Goal: Task Accomplishment & Management: Use online tool/utility

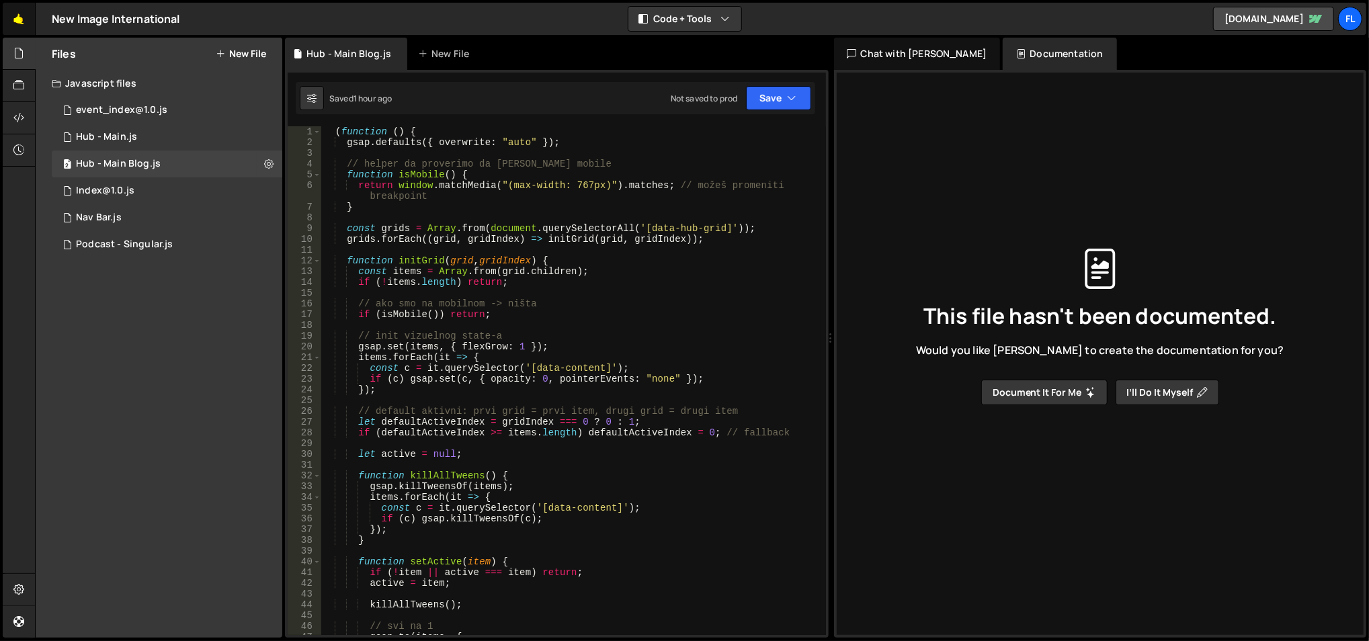
click at [13, 17] on link "🤙" at bounding box center [19, 19] width 33 height 32
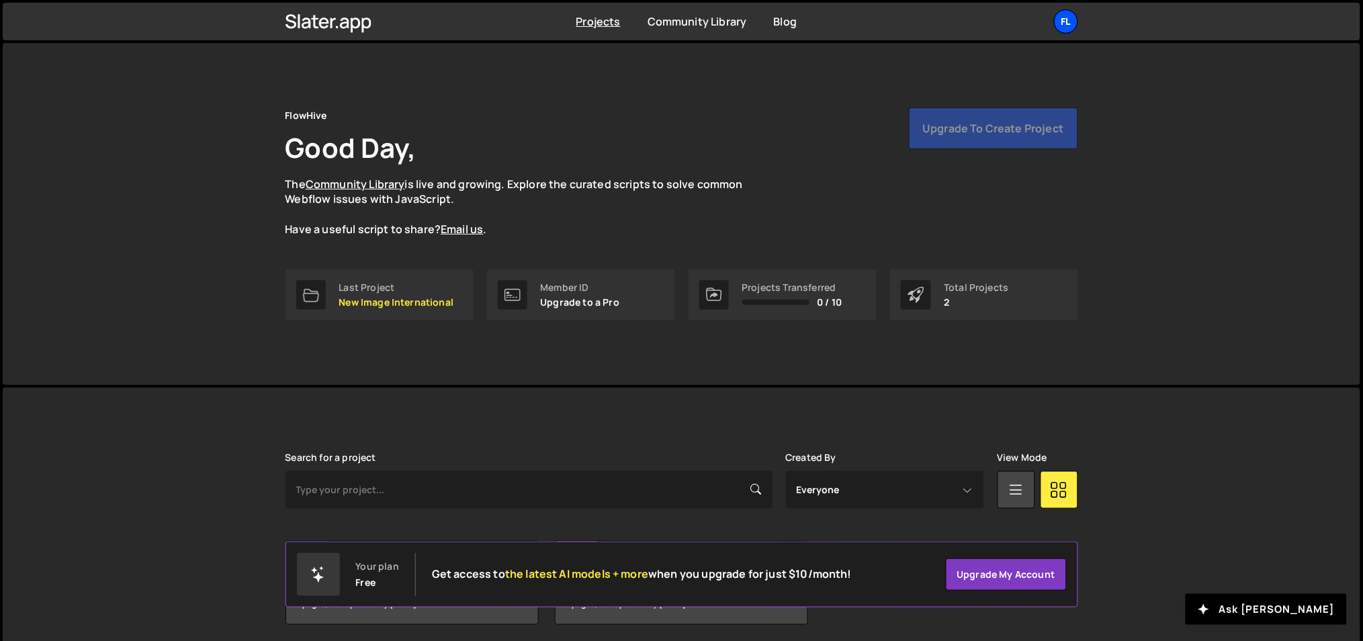
click at [1058, 15] on div "Fl" at bounding box center [1066, 21] width 24 height 24
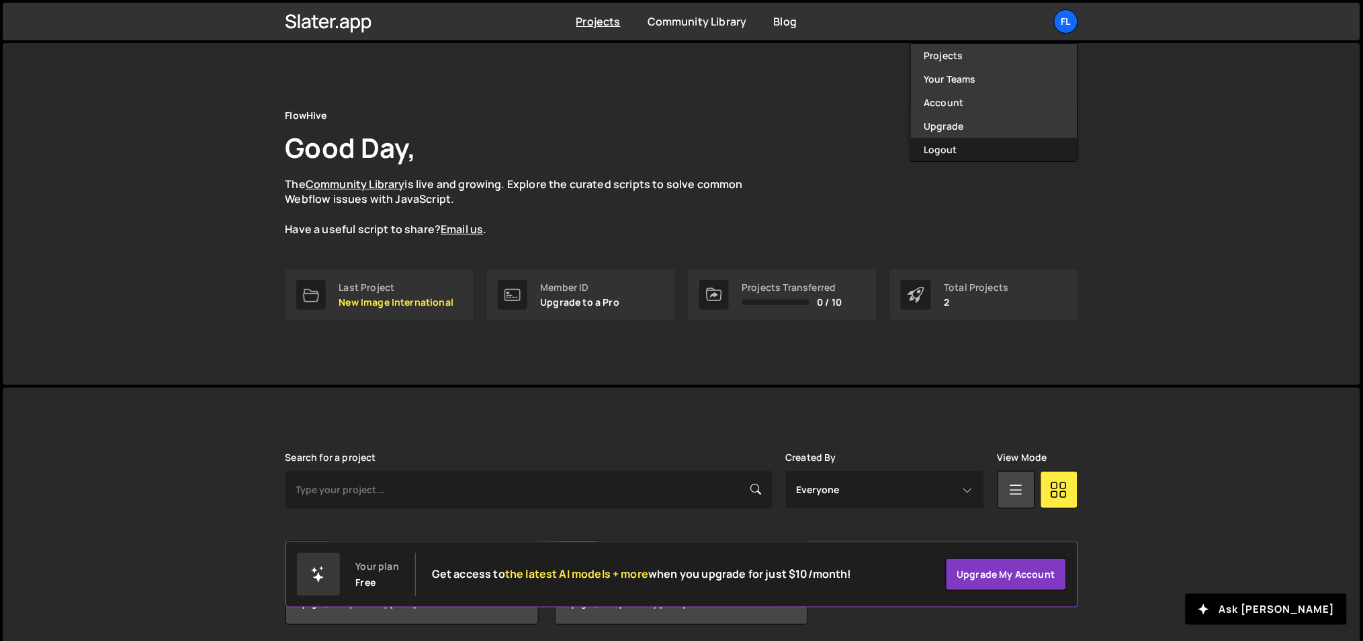
click at [970, 145] on button "Logout" at bounding box center [994, 150] width 167 height 24
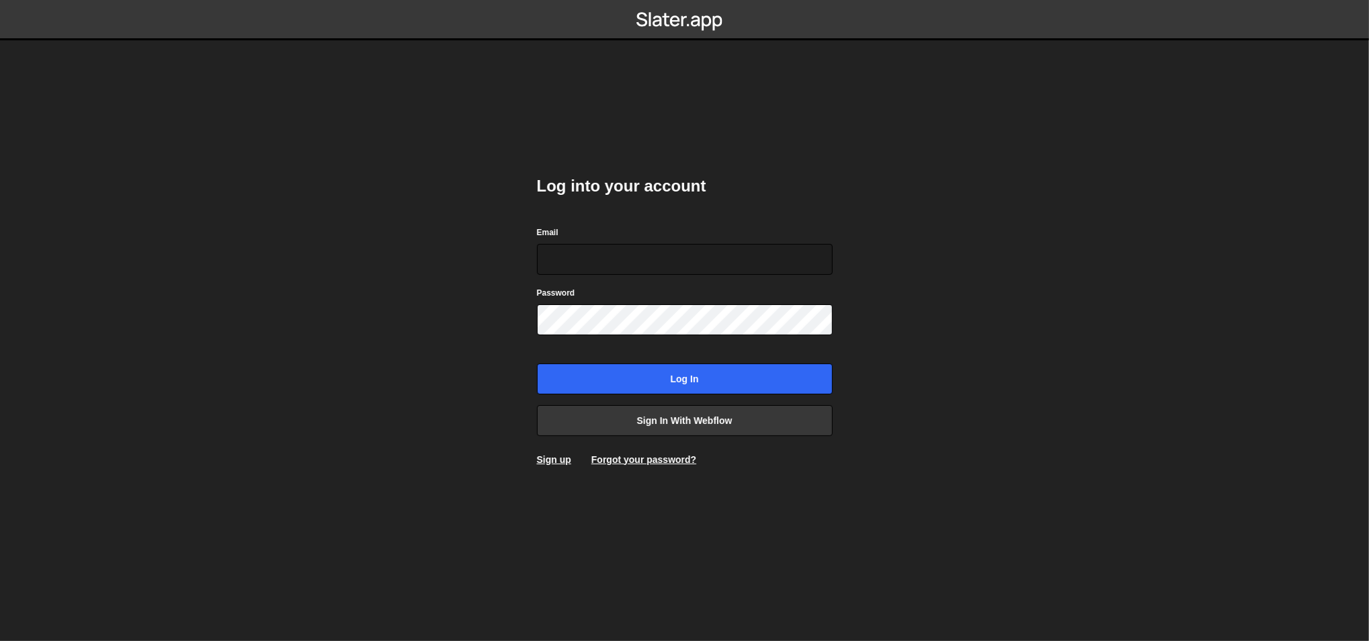
type input "[EMAIL_ADDRESS][DOMAIN_NAME]"
click at [696, 403] on div "Log into your account Email [EMAIL_ADDRESS][DOMAIN_NAME] Password Log in Sign i…" at bounding box center [685, 320] width 296 height 331
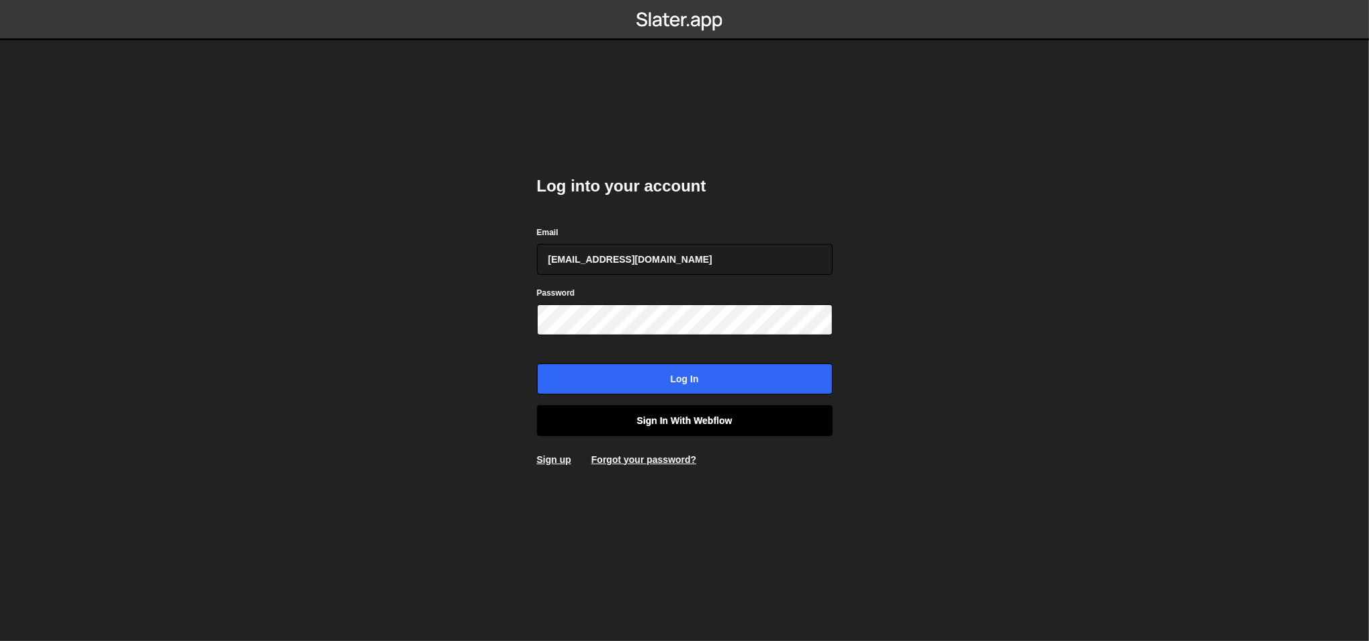
click at [696, 410] on link "Sign in with Webflow" at bounding box center [685, 420] width 296 height 31
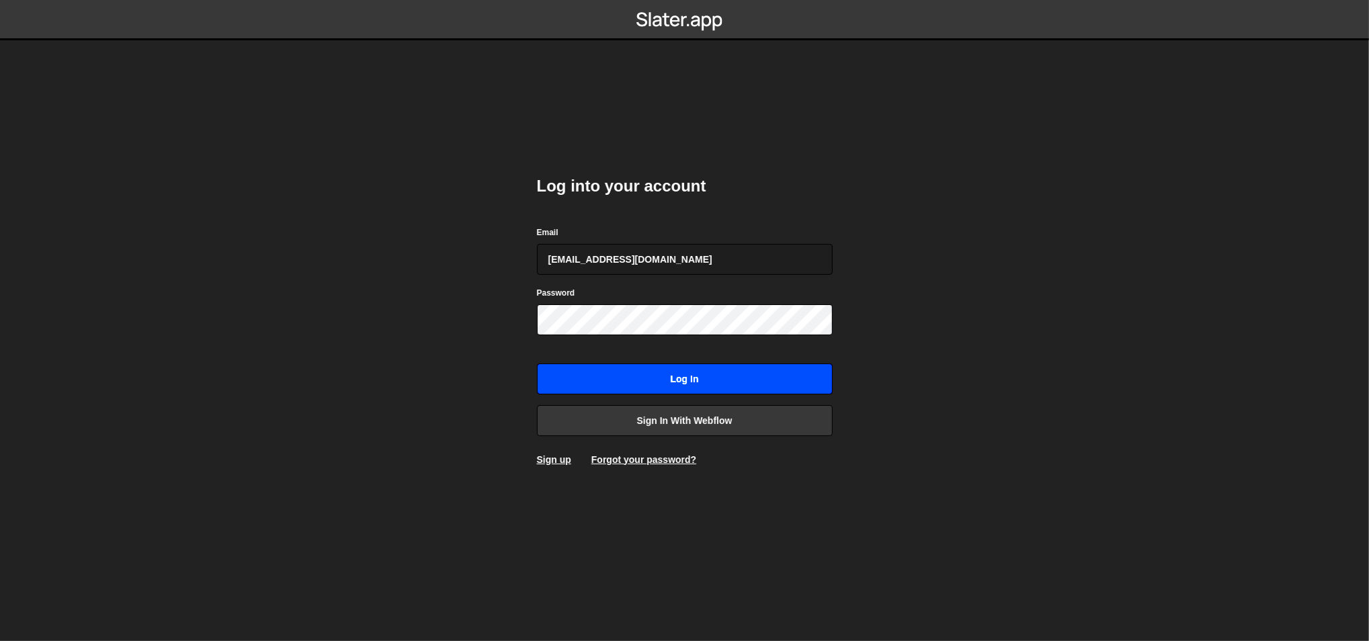
click at [648, 388] on input "Log in" at bounding box center [685, 379] width 296 height 31
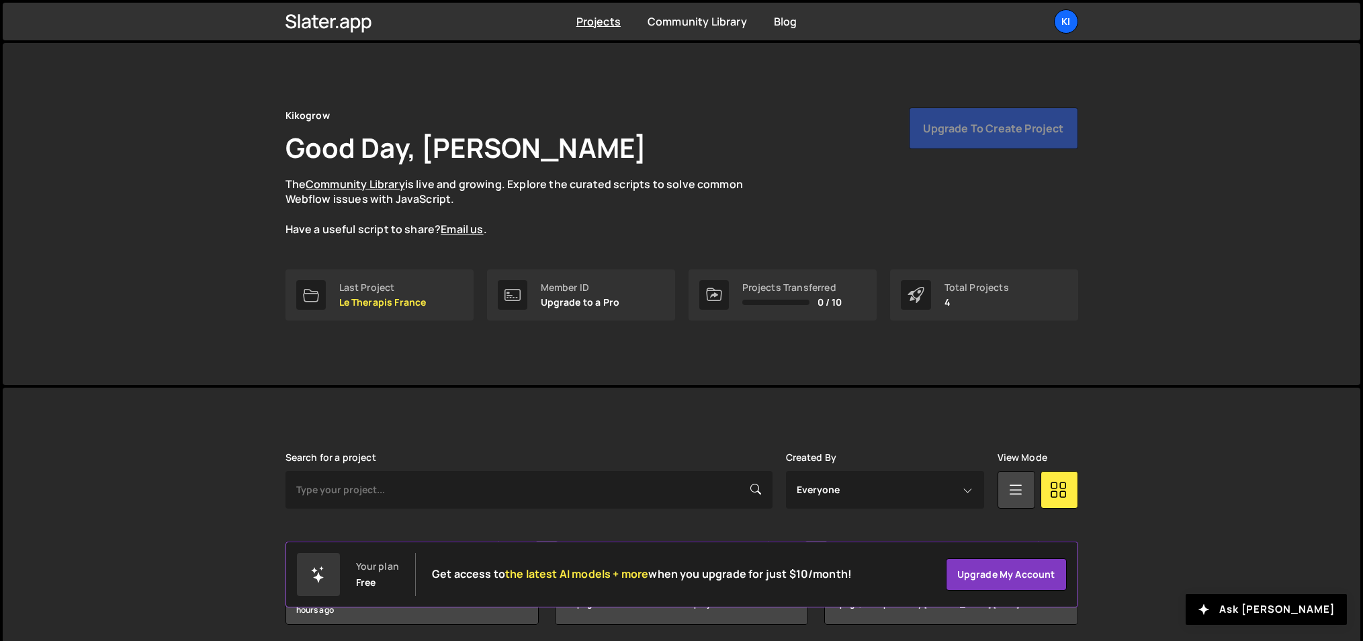
scroll to position [151, 0]
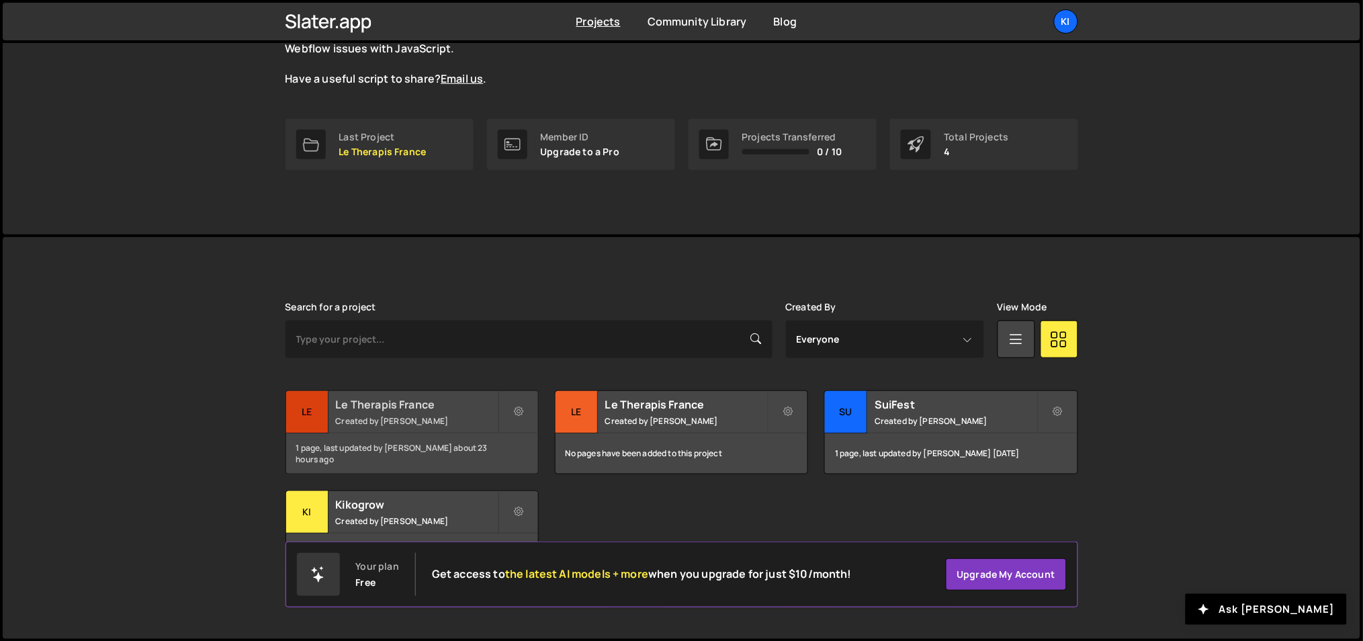
click at [416, 412] on div "Le Therapis France Created by Ognjen Martinovic" at bounding box center [412, 412] width 252 height 42
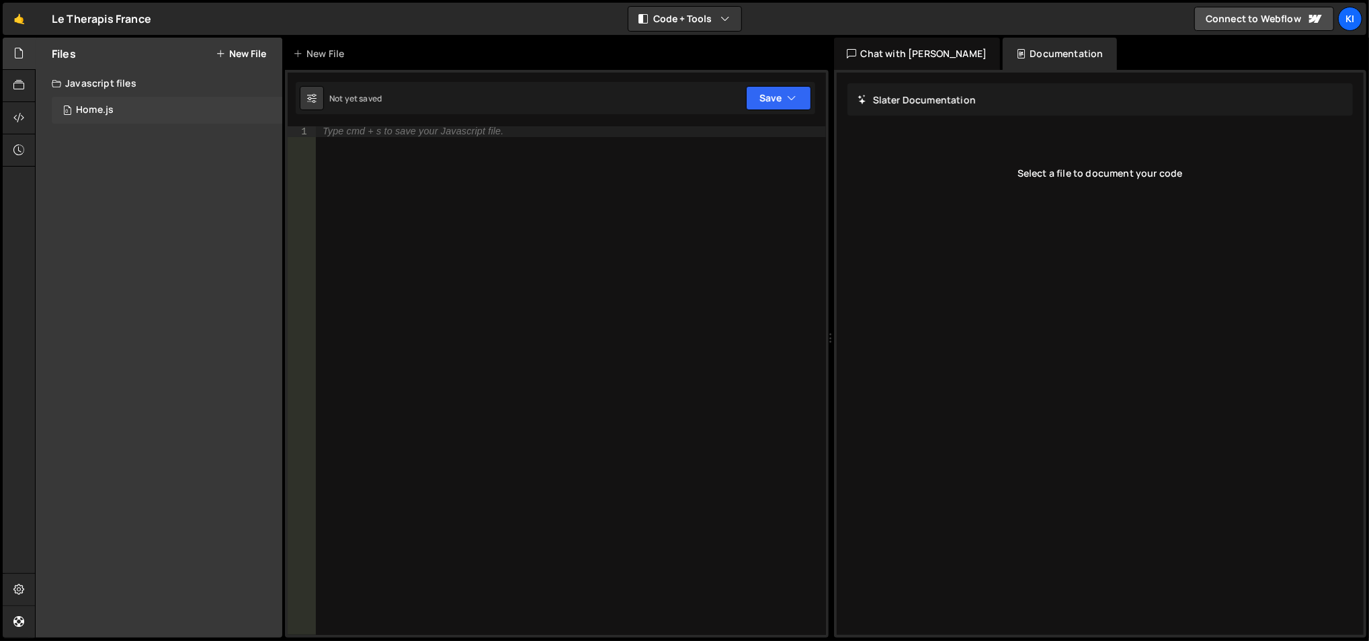
click at [153, 106] on div "0 Home.js 0" at bounding box center [167, 110] width 230 height 27
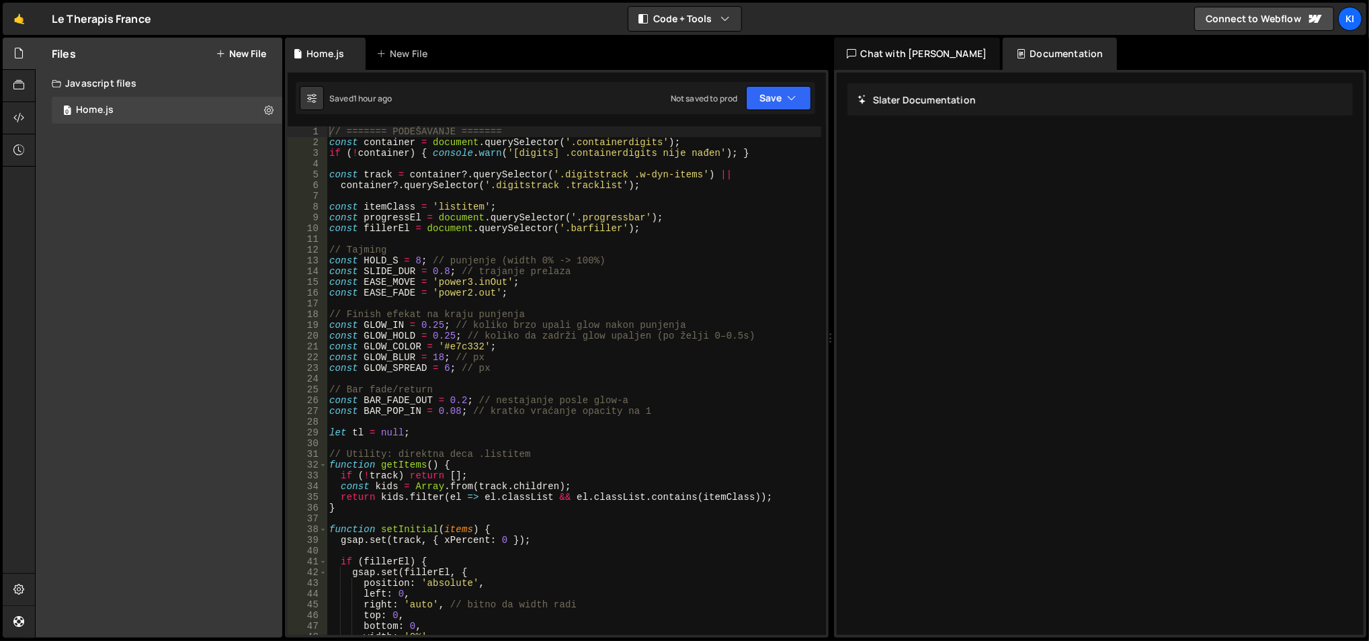
type textarea "// Finish efekat na kraju punjenja"
click at [519, 312] on div "// ======= PODEŠAVANJE ======= const container = document . querySelector ( '.c…" at bounding box center [574, 391] width 495 height 531
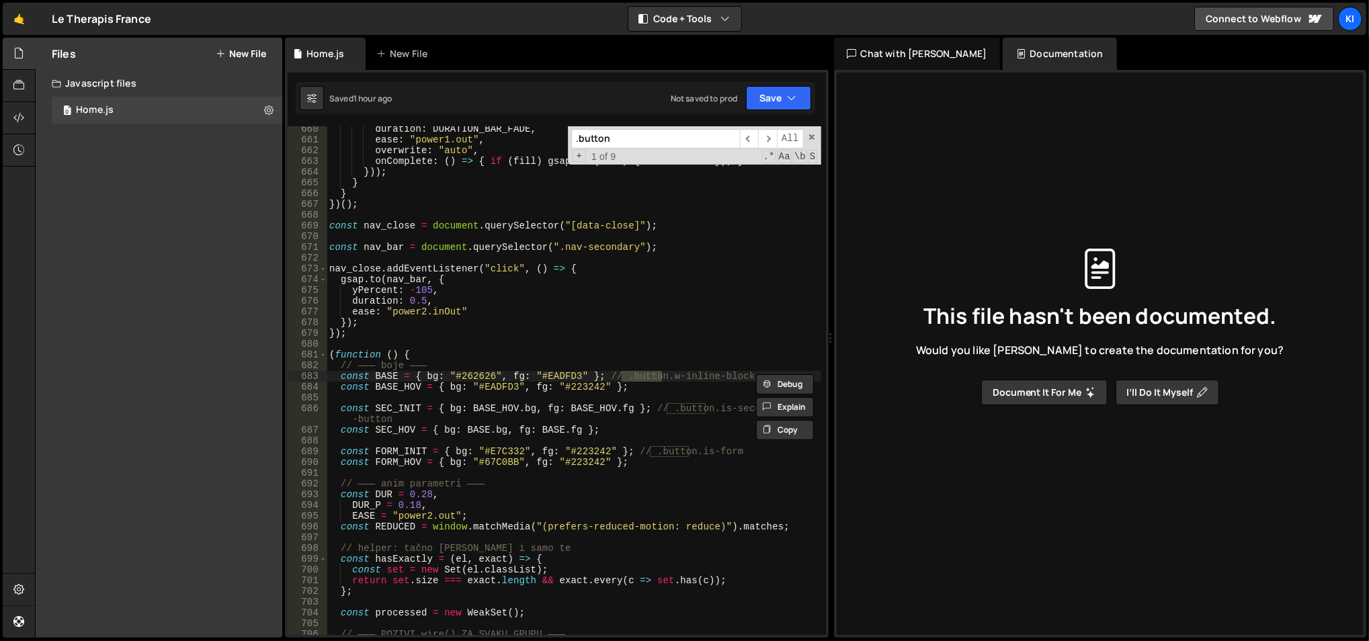
scroll to position [7130, 0]
type input ".button"
click at [645, 332] on div "duration : DURATION_BAR_FADE , ease : "power1.out" , overwrite : "auto" , onCom…" at bounding box center [574, 389] width 495 height 531
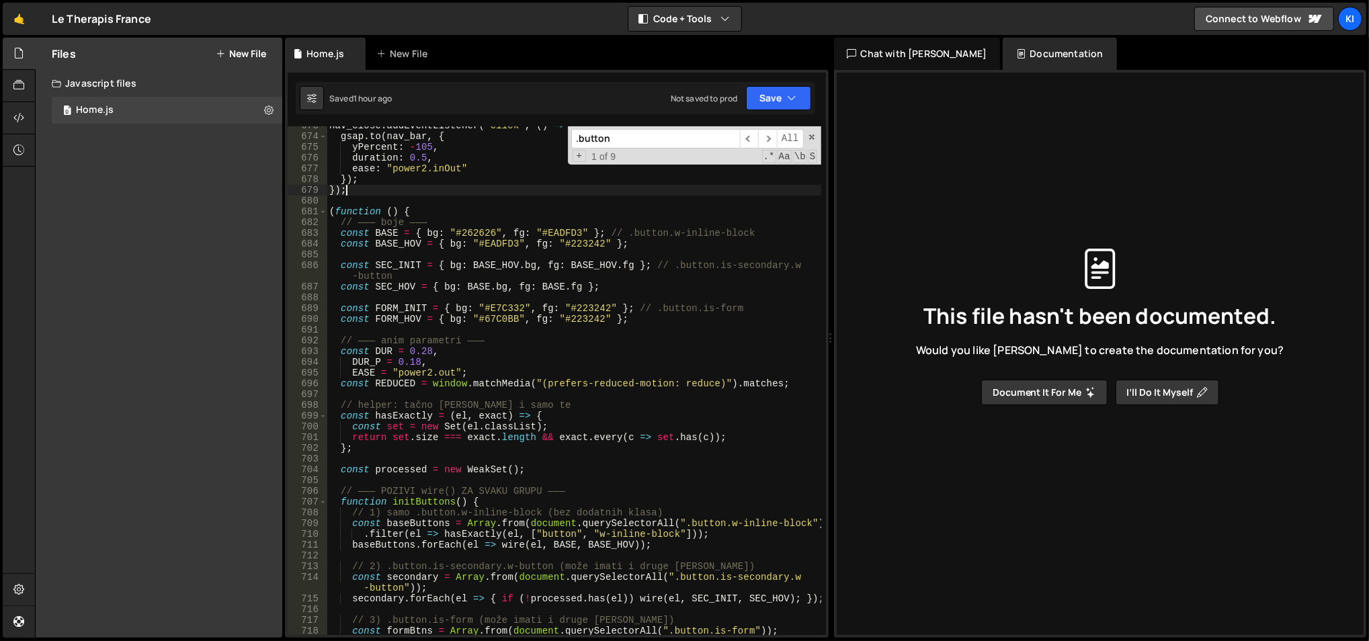
scroll to position [7273, 0]
click at [765, 129] on span "​" at bounding box center [767, 138] width 19 height 19
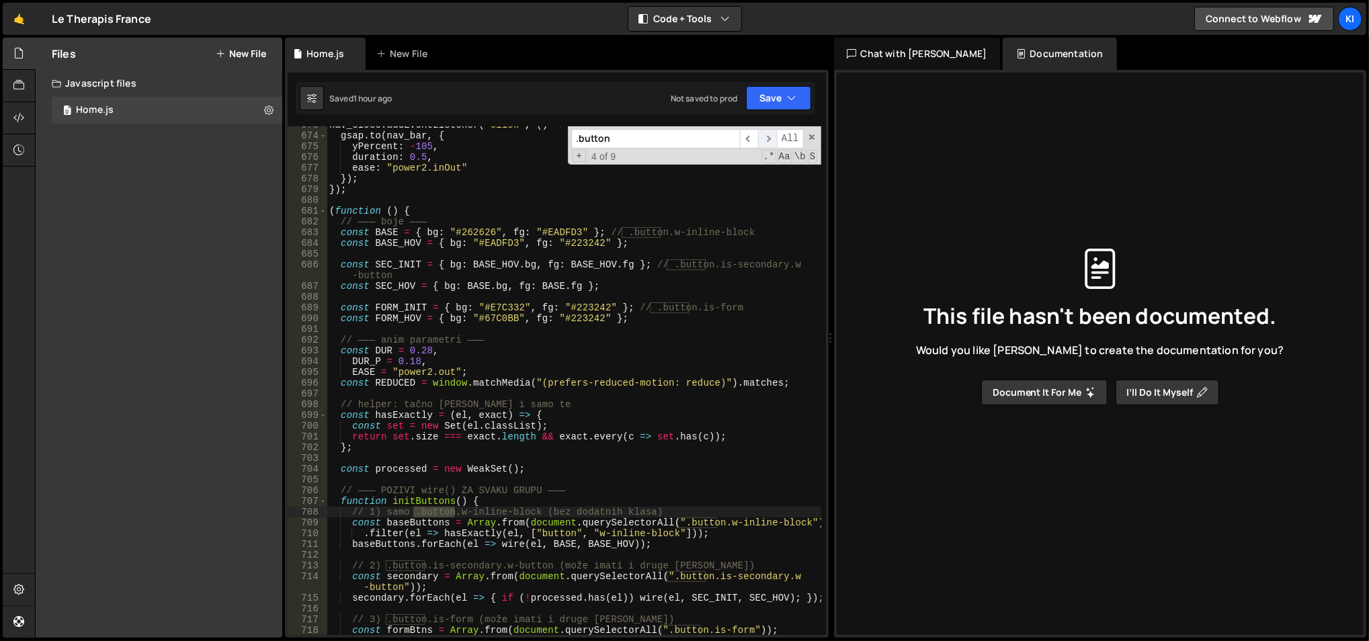
click at [765, 129] on span "​" at bounding box center [767, 138] width 19 height 19
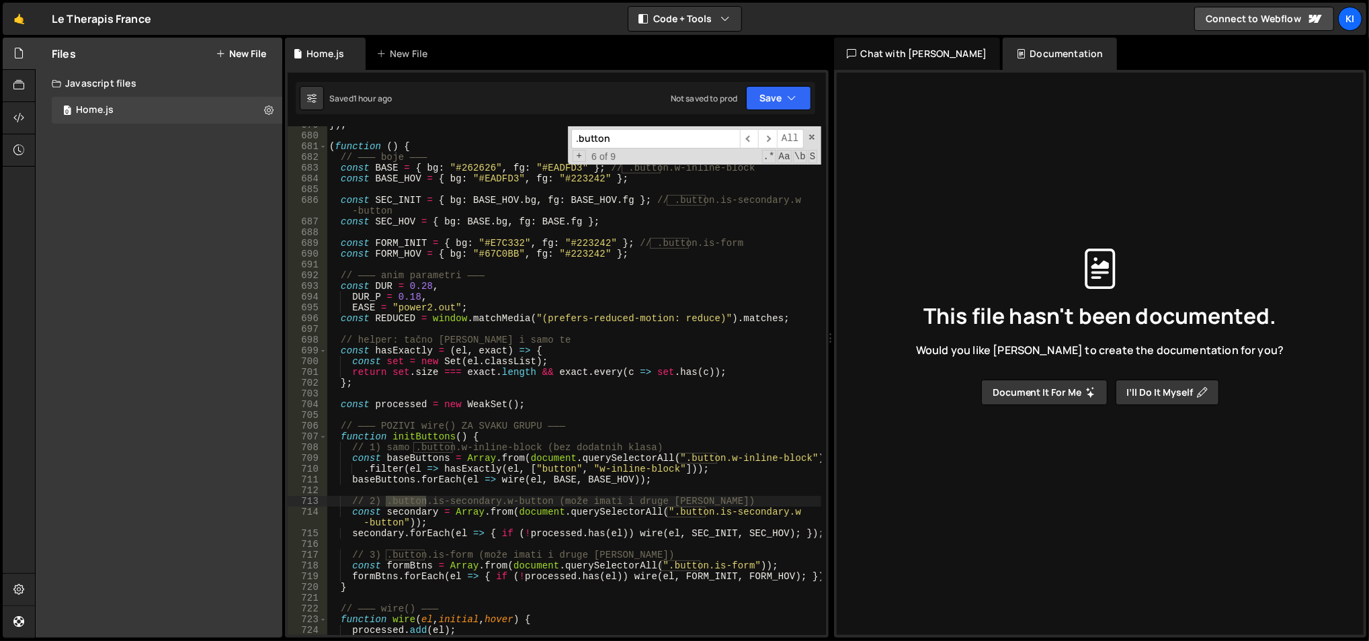
click at [676, 474] on div "}) ; ( function ( ) { // ——— boje ——— const BASE = { bg : "#262626" , fg : "#EA…" at bounding box center [574, 385] width 495 height 531
click at [563, 460] on div "}) ; ( function ( ) { // ——— boje ——— const BASE = { bg : "#262626" , fg : "#EA…" at bounding box center [574, 385] width 495 height 531
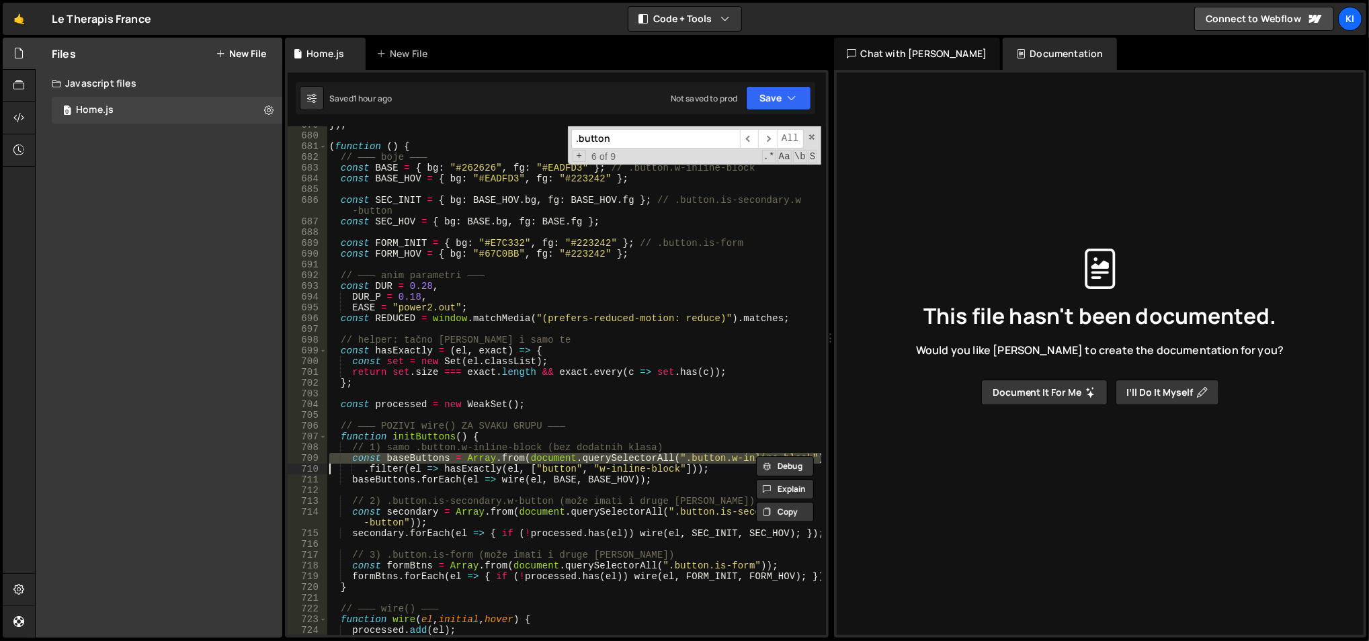
click at [642, 446] on div "}) ; ( function ( ) { // ——— boje ——— const BASE = { bg : "#262626" , fg : "#EA…" at bounding box center [574, 385] width 495 height 531
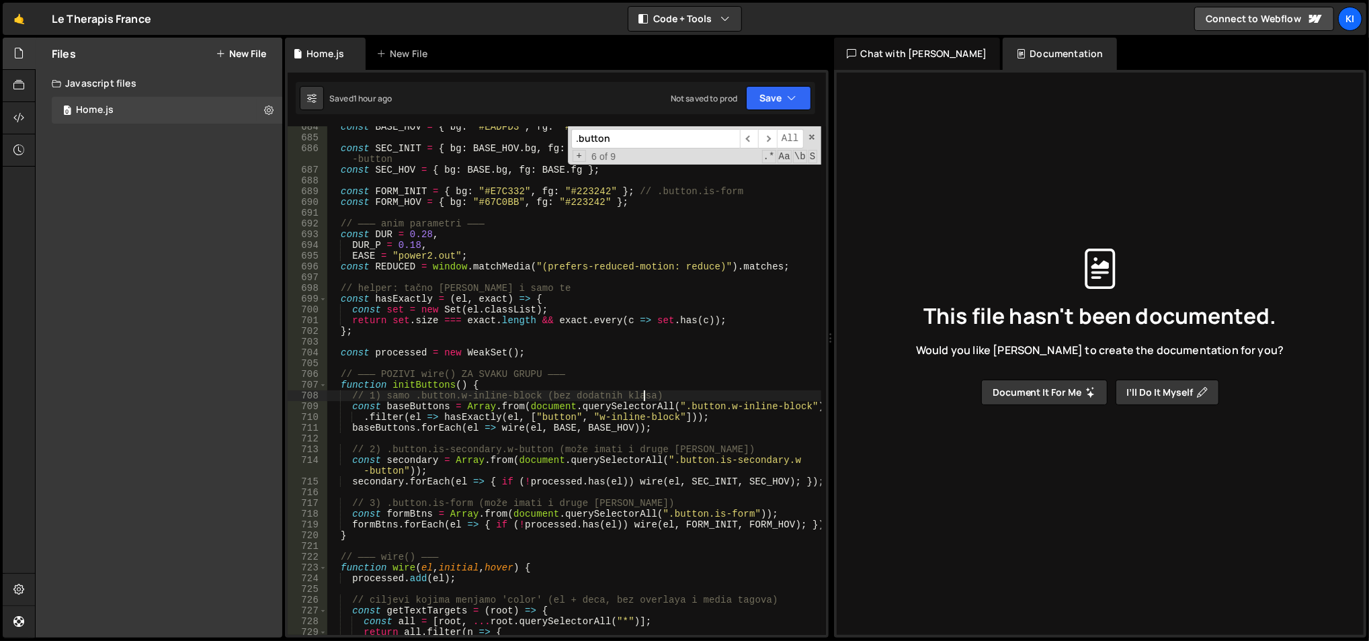
scroll to position [7390, 0]
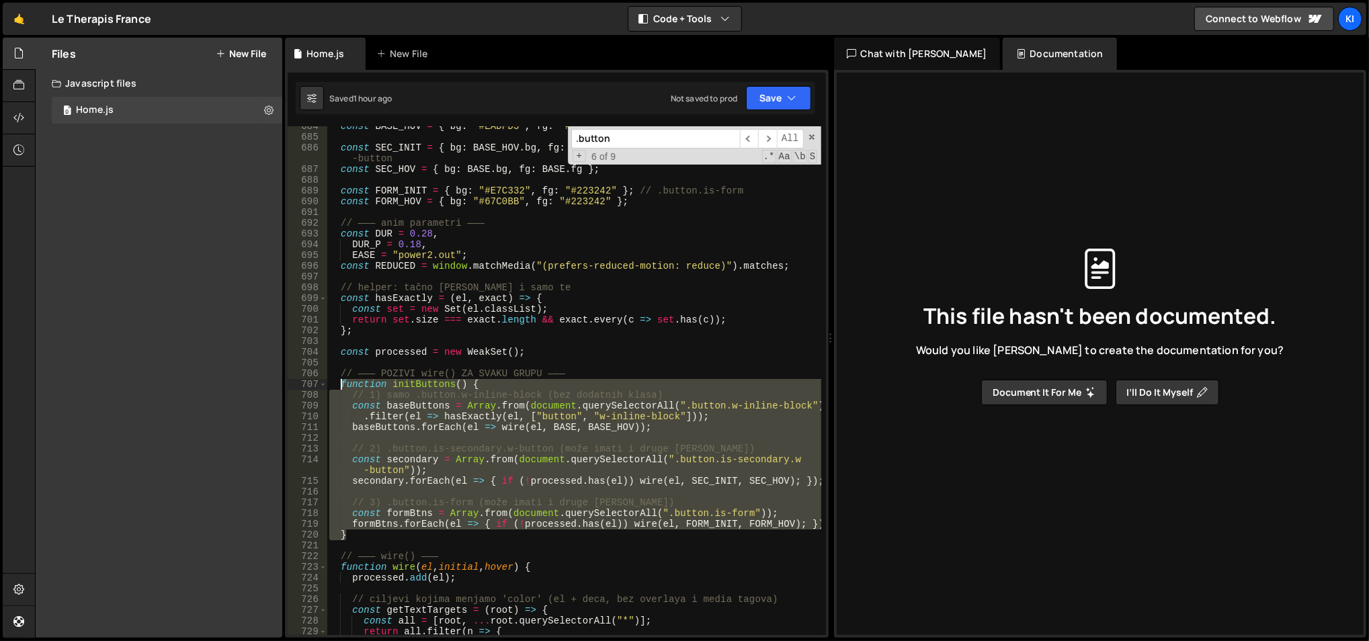
drag, startPoint x: 377, startPoint y: 533, endPoint x: 340, endPoint y: 382, distance: 156.3
click at [340, 382] on div "const BASE_HOV = { bg : "#EADFD3" , fg : "#223242" } ; const SEC_INIT = { bg : …" at bounding box center [574, 386] width 495 height 531
click at [525, 425] on div "const BASE_HOV = { bg : "#EADFD3" , fg : "#223242" } ; const SEC_INIT = { bg : …" at bounding box center [574, 380] width 494 height 509
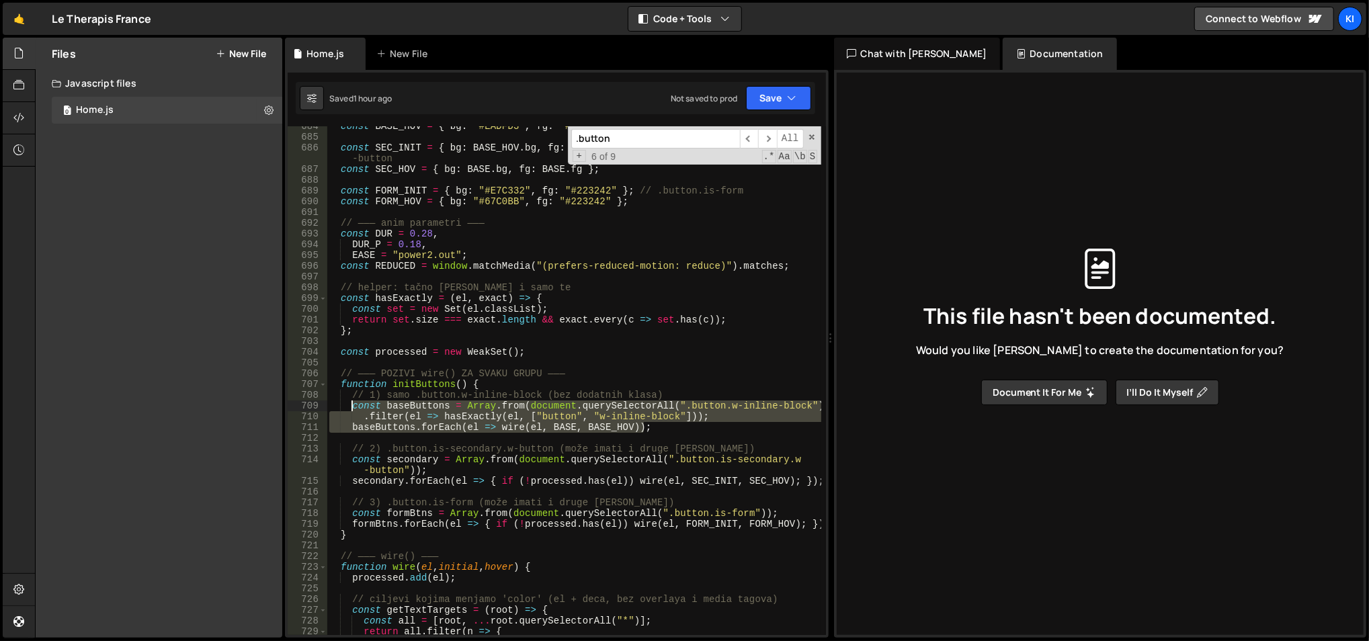
drag, startPoint x: 671, startPoint y: 431, endPoint x: 350, endPoint y: 407, distance: 322.1
click at [350, 407] on div "const BASE_HOV = { bg : "#EADFD3" , fg : "#223242" } ; const SEC_INIT = { bg : …" at bounding box center [574, 386] width 495 height 531
type textarea "const baseButtons = Array.from(document.querySelectorAll(".button.w-inline-bloc…"
paste textarea
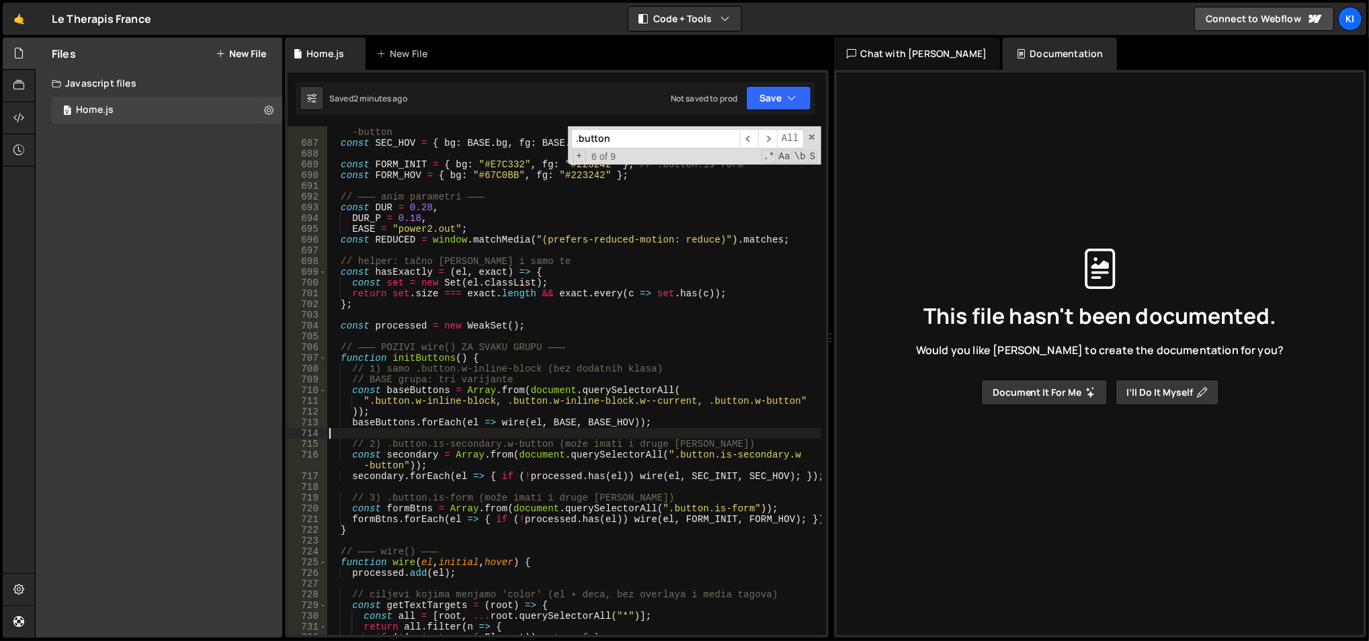
scroll to position [7417, 0]
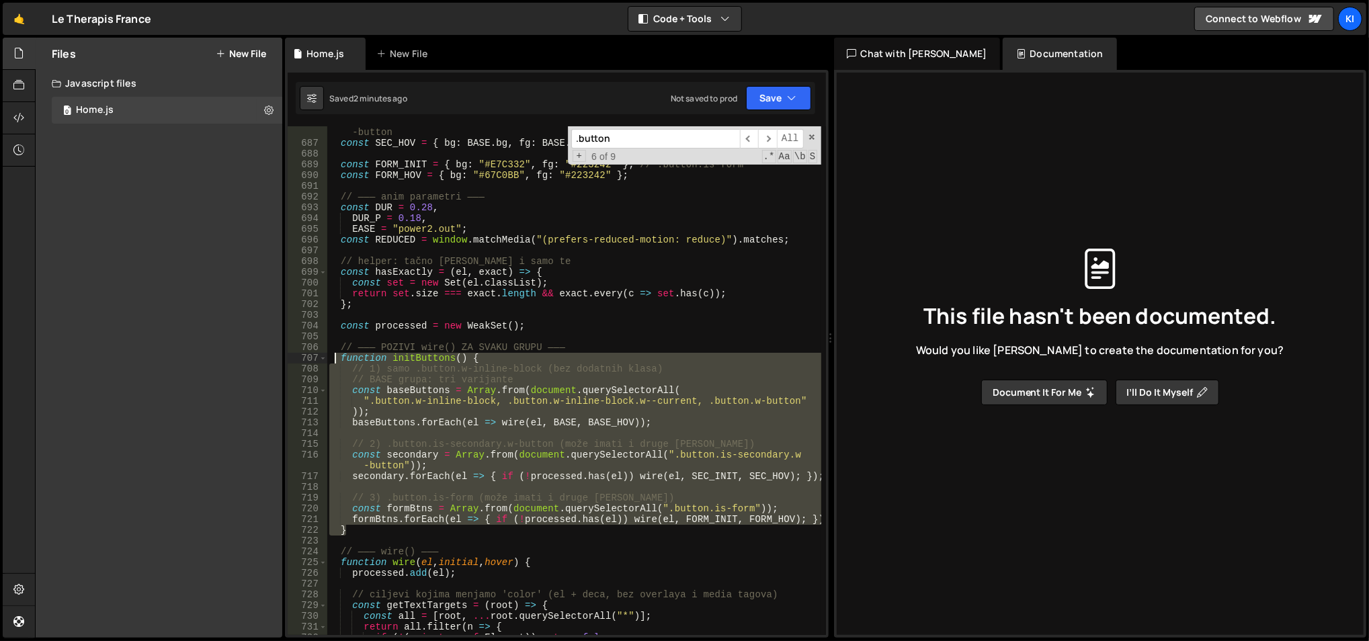
drag, startPoint x: 377, startPoint y: 531, endPoint x: 333, endPoint y: 361, distance: 175.5
click at [333, 361] on div "const SEC_INIT = { bg : BASE_HOV . bg , fg : BASE_HOV . fg } ; // .button.is-se…" at bounding box center [574, 387] width 495 height 542
type textarea "function initButtons() { // 1) samo .button.w-inline-block (bez dodatnih klasa)"
paste textarea
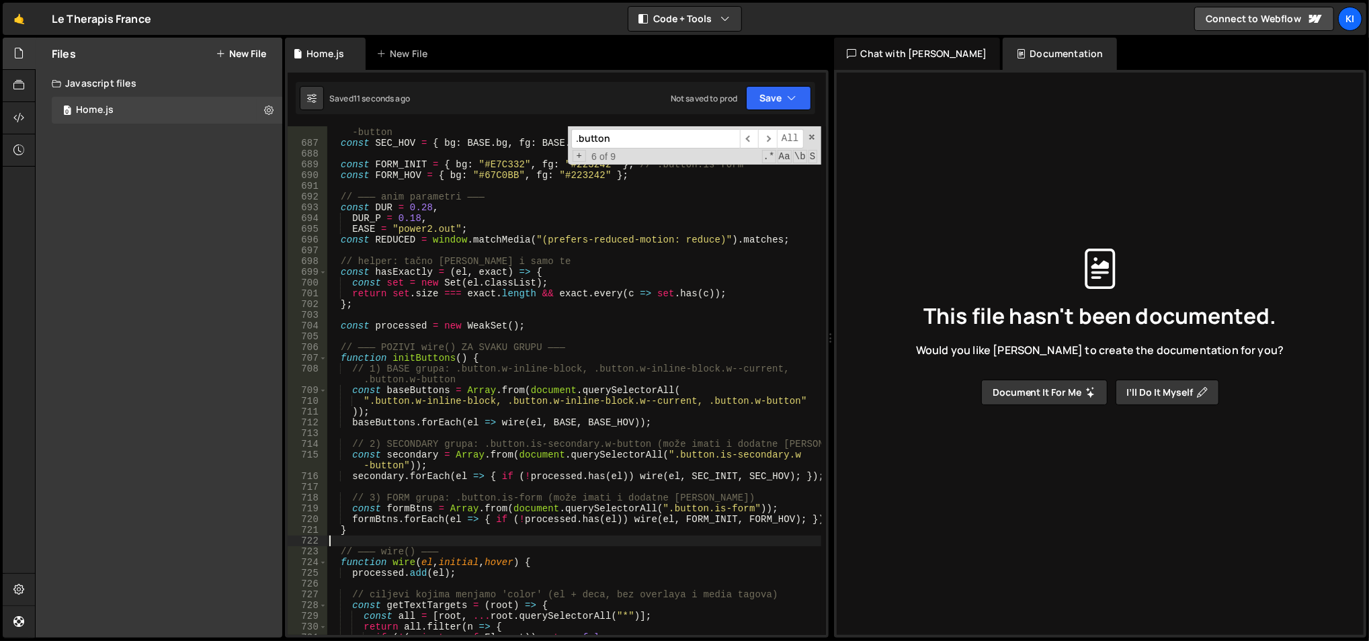
click at [545, 374] on div "const SEC_INIT = { bg : BASE_HOV . bg , fg : BASE_HOV . fg } ; // .button.is-se…" at bounding box center [574, 387] width 495 height 542
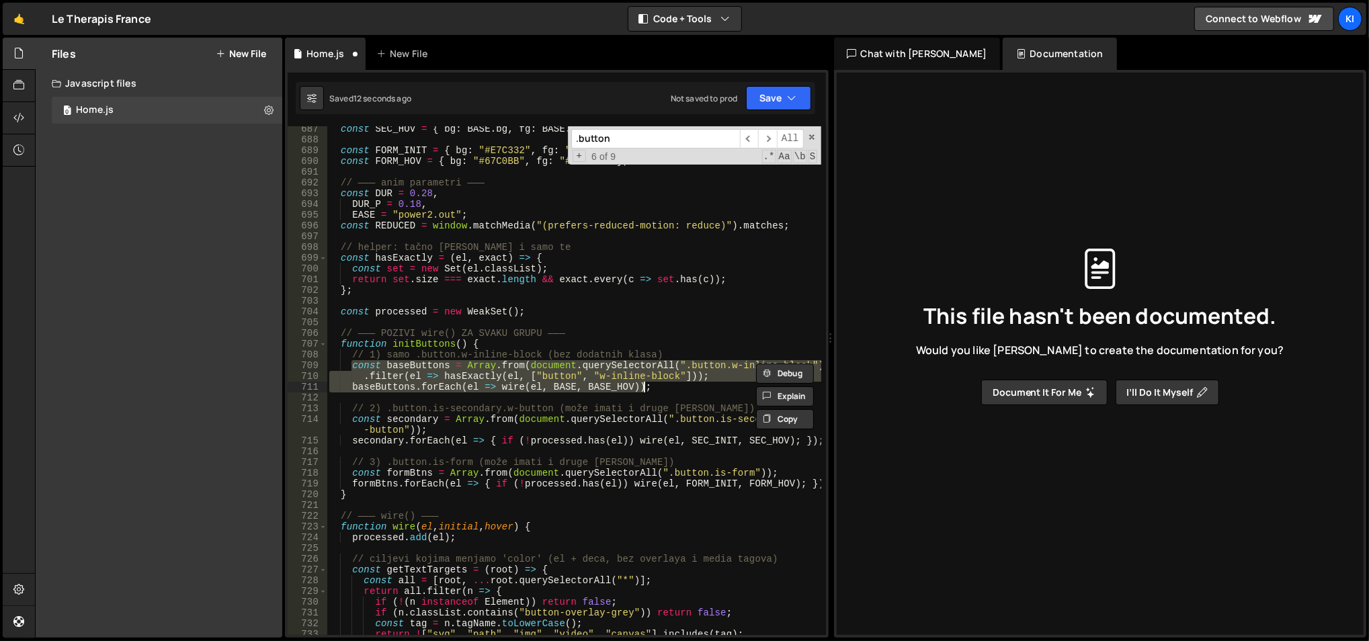
scroll to position [7431, 0]
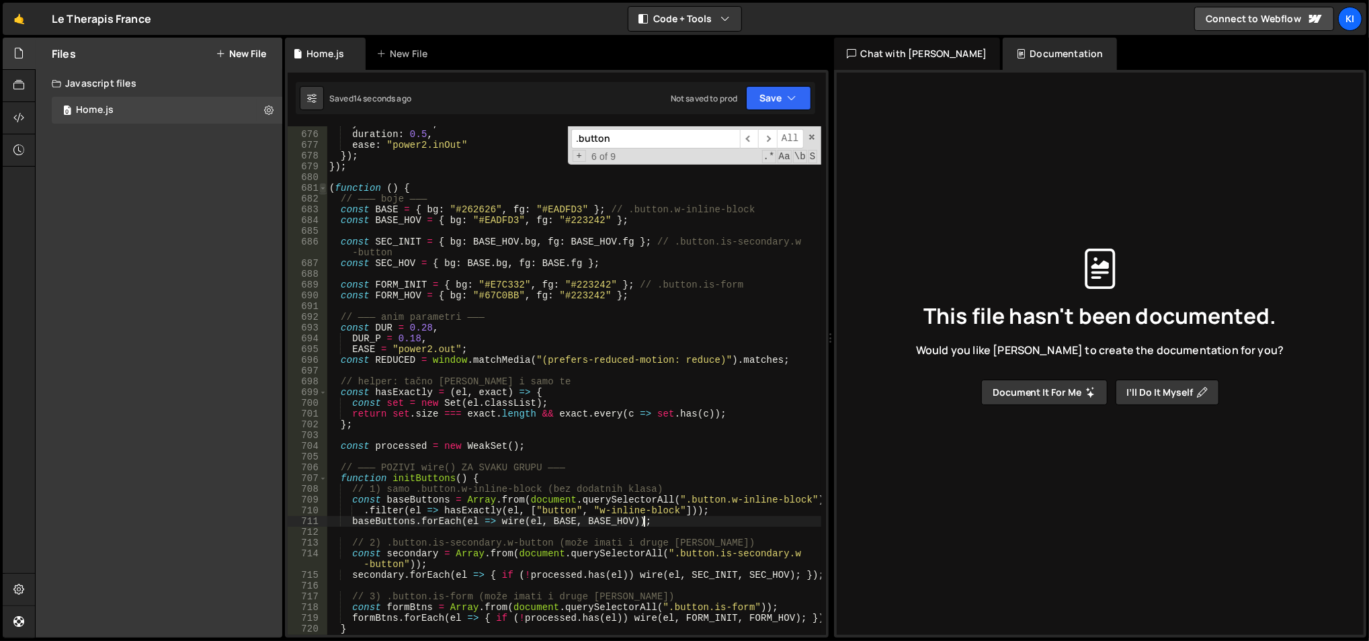
click at [324, 187] on span at bounding box center [322, 188] width 7 height 11
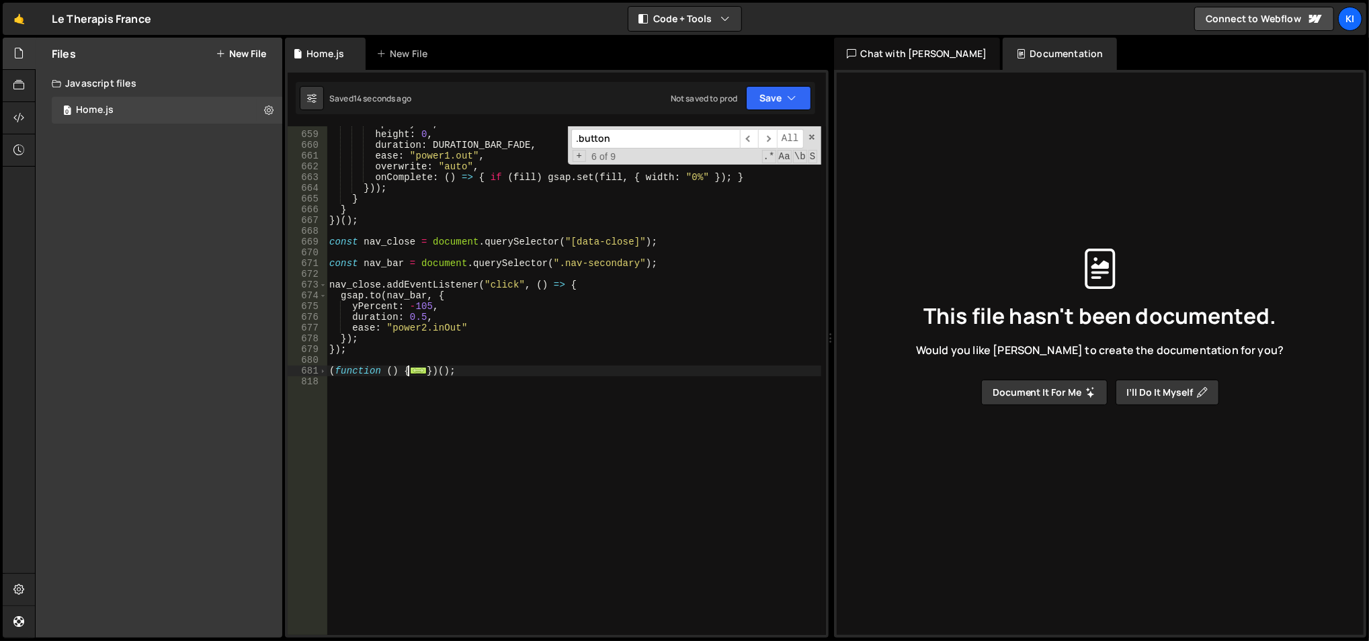
scroll to position [7113, 0]
drag, startPoint x: 470, startPoint y: 367, endPoint x: 327, endPoint y: 370, distance: 142.5
click at [327, 370] on div "opacity : 0 , height : 0 , duration : DURATION_BAR_FADE , ease : "power1.out" ,…" at bounding box center [574, 383] width 495 height 531
click at [417, 368] on div "opacity : 0 , height : 0 , duration : DURATION_BAR_FADE , ease : "power1.out" ,…" at bounding box center [574, 380] width 494 height 509
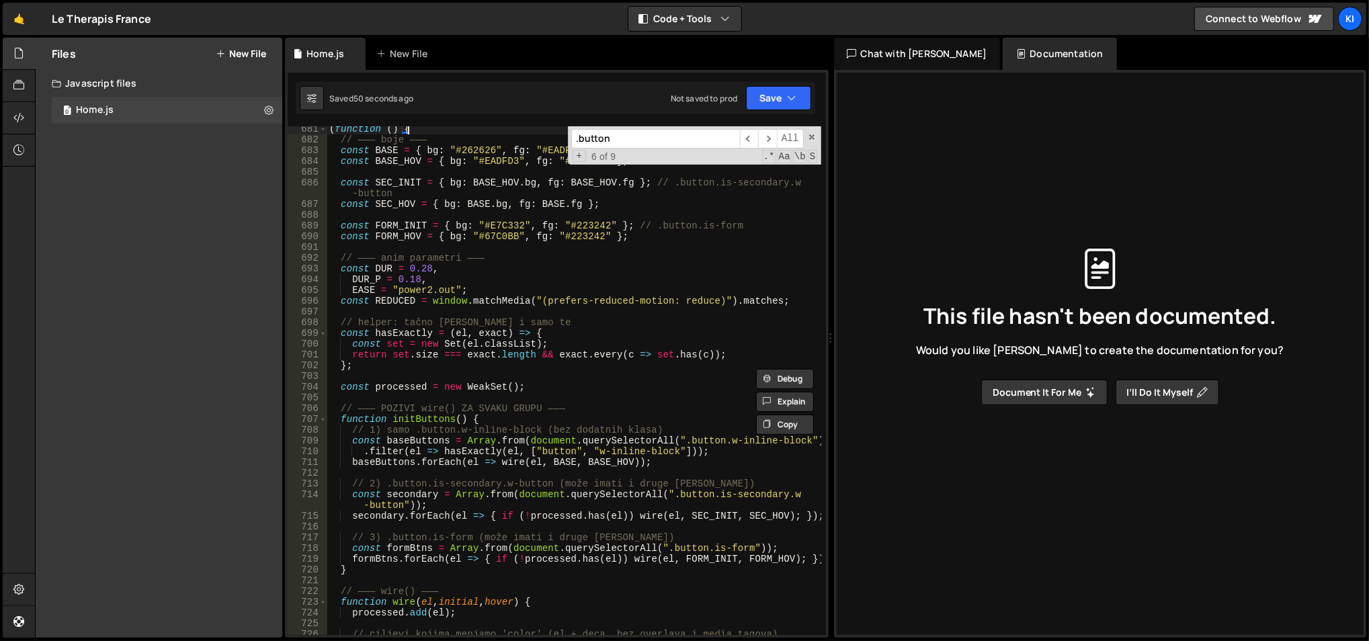
scroll to position [7356, 0]
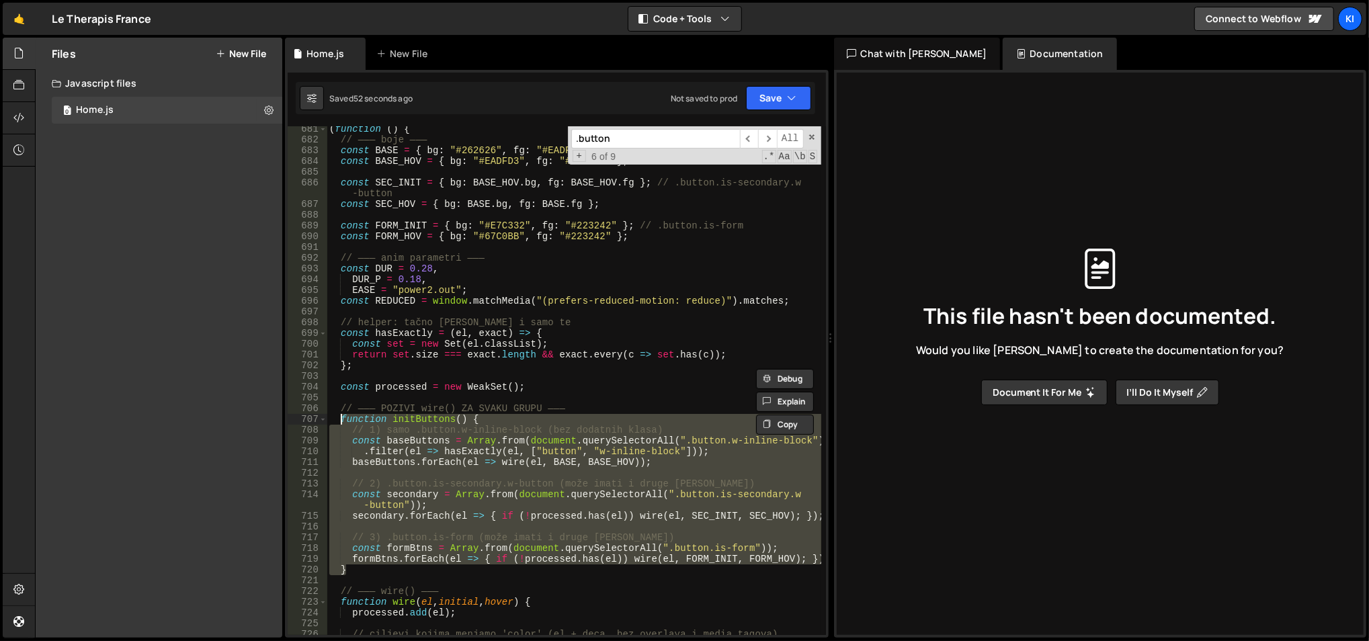
drag, startPoint x: 372, startPoint y: 568, endPoint x: 341, endPoint y: 420, distance: 151.0
click at [341, 420] on div "( function ( ) { // ——— boje ——— const BASE = { bg : "#262626" , fg : "#EADFD3"…" at bounding box center [574, 389] width 495 height 531
type textarea "function initButtons() { // 1) samo .button.w-inline-block (bez dodatnih klasa)"
paste textarea
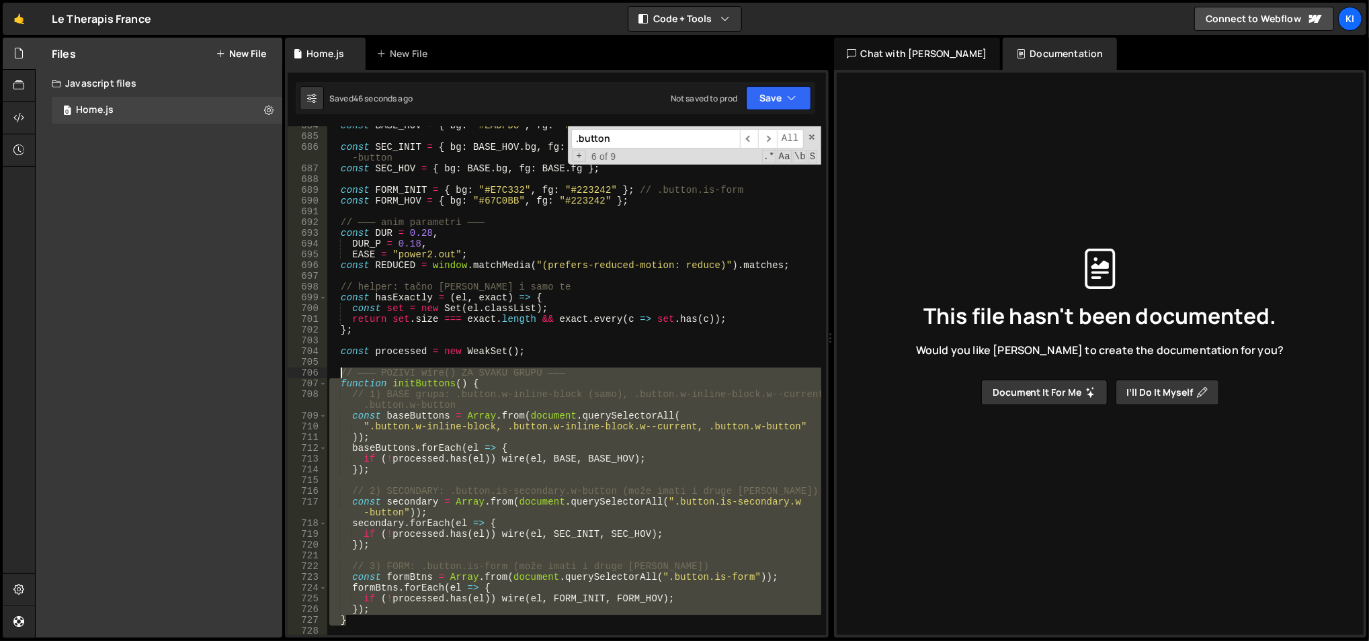
drag, startPoint x: 368, startPoint y: 622, endPoint x: 343, endPoint y: 382, distance: 241.2
click at [343, 382] on div "const BASE_HOV = { bg : "#EADFD3" , fg : "#223242" } ; const SEC_INIT = { bg : …" at bounding box center [574, 385] width 495 height 531
type textarea "function initButtons() { // 1) BASE grupa: .button.w-inline-block (samo), .butt…"
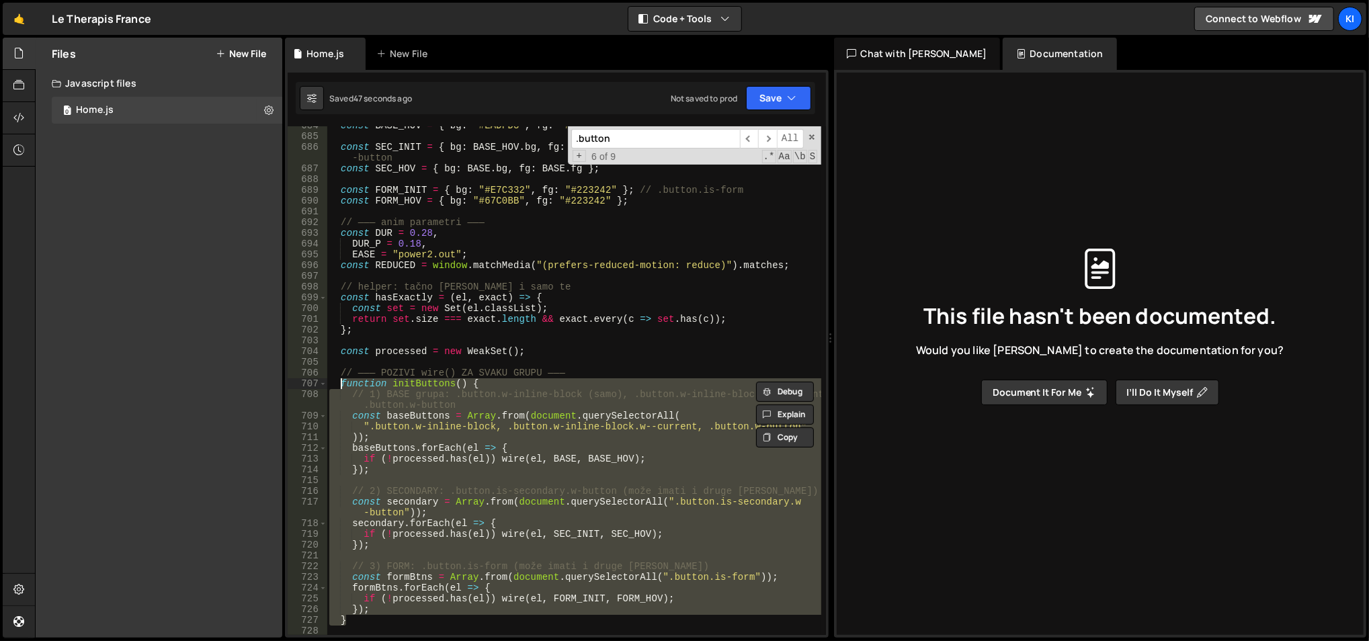
paste textarea
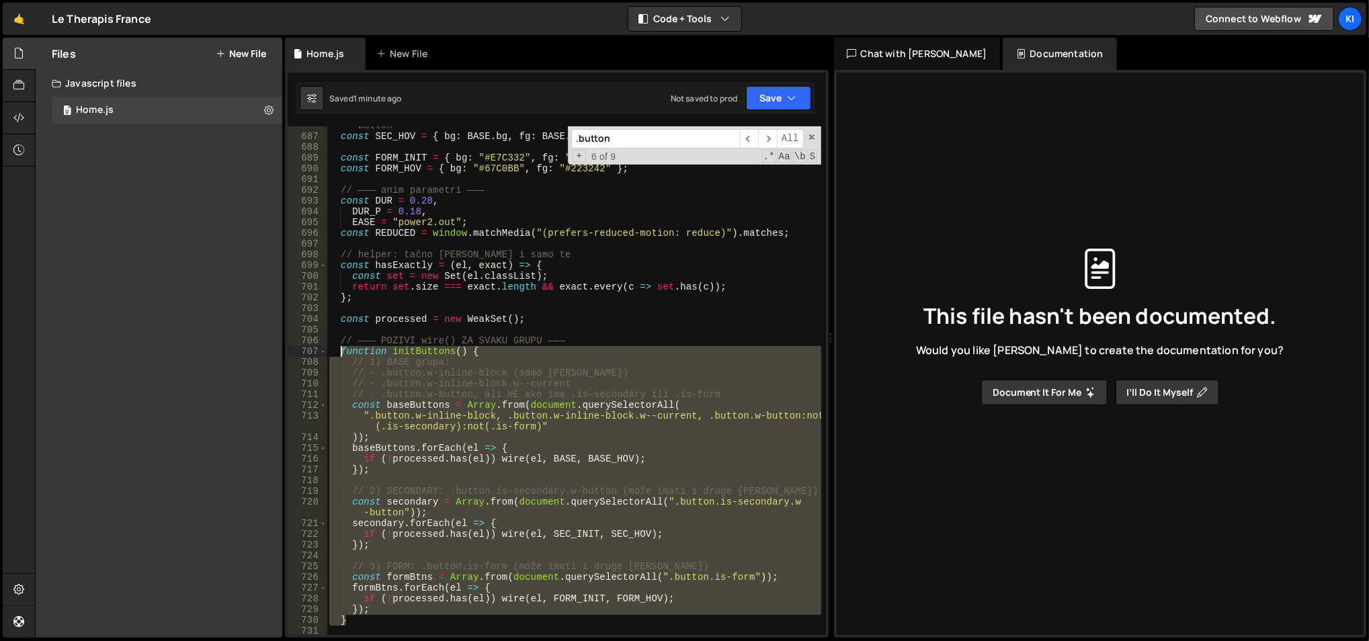
drag, startPoint x: 403, startPoint y: 617, endPoint x: 341, endPoint y: 353, distance: 271.4
click at [341, 353] on div "const SEC_INIT = { bg : BASE_HOV . bg , fg : BASE_HOV . fg } ; // .button.is-se…" at bounding box center [574, 381] width 495 height 542
type textarea "function initButtons() { // 1) BASE grupa:"
paste textarea
